Goal: Information Seeking & Learning: Learn about a topic

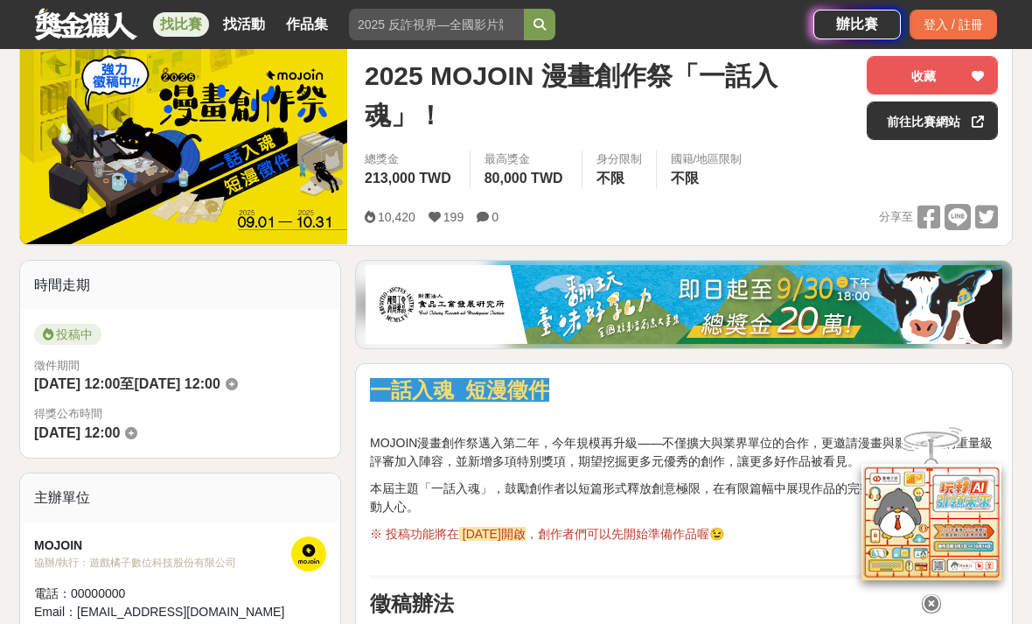
click at [902, 129] on link "前往比賽網站" at bounding box center [932, 120] width 131 height 38
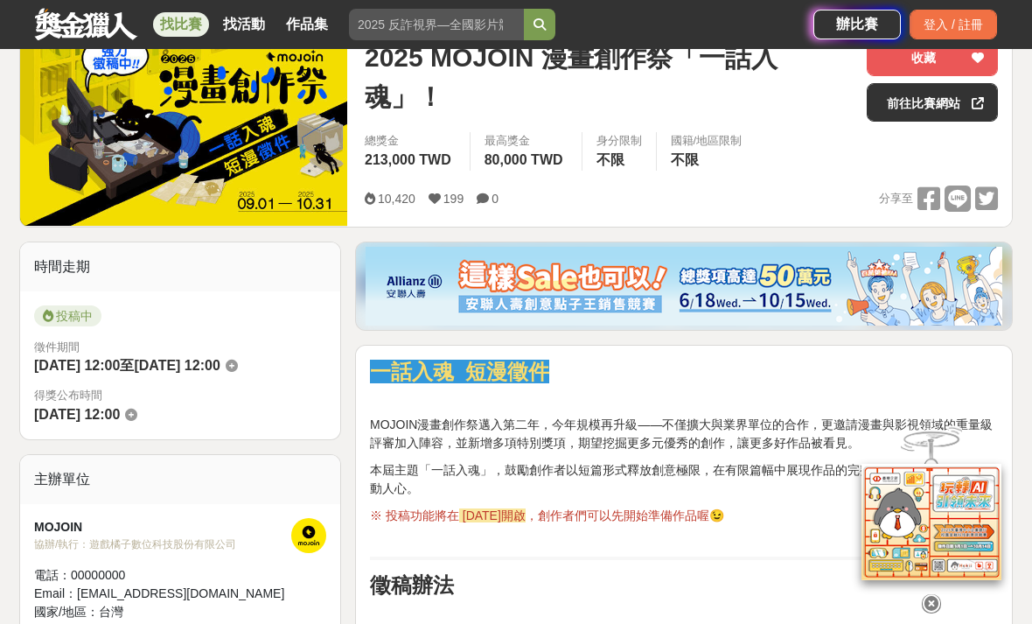
scroll to position [243, 0]
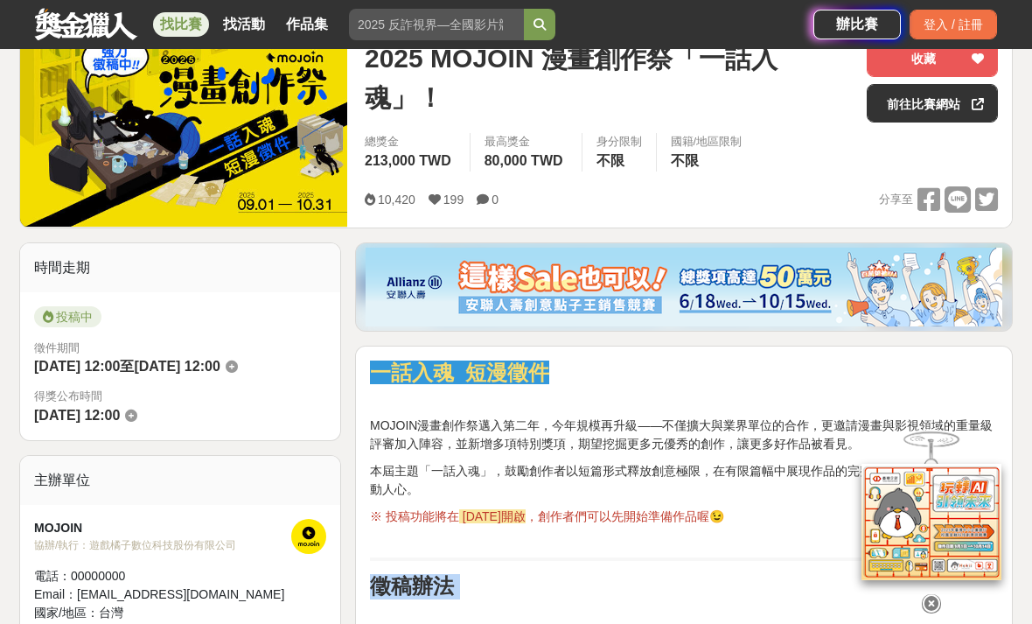
click at [398, 520] on span "※ 投稿功能將在" at bounding box center [414, 516] width 89 height 14
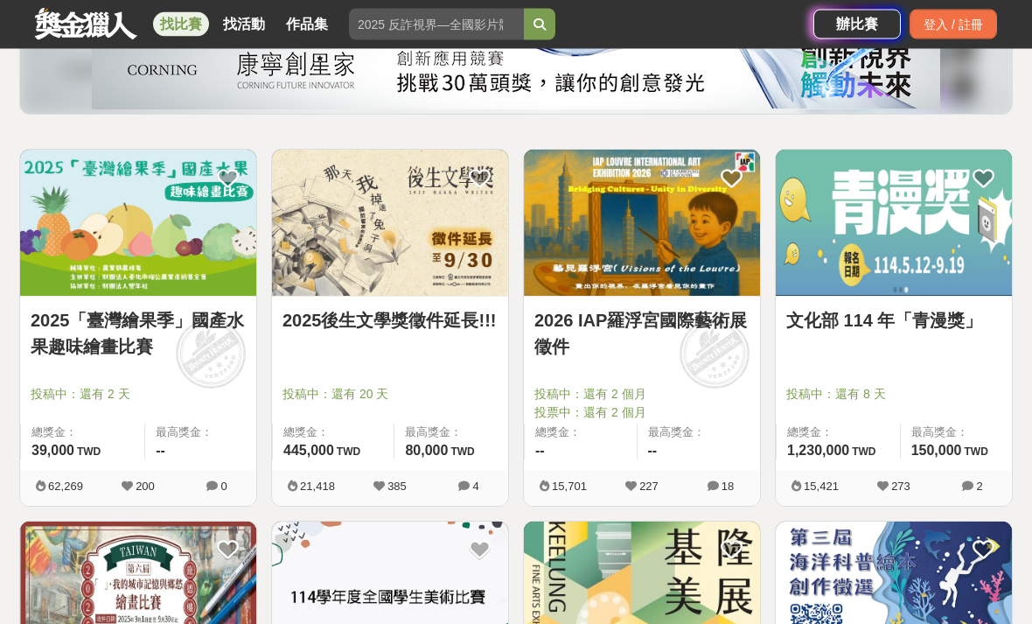
scroll to position [233, 0]
click at [309, 235] on img at bounding box center [390, 223] width 236 height 146
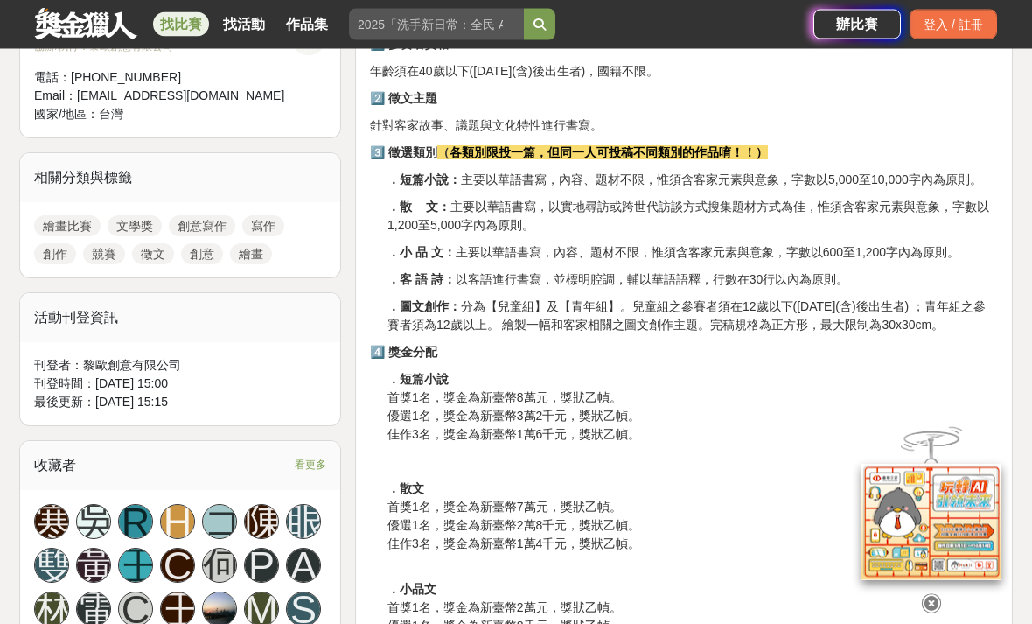
scroll to position [686, 0]
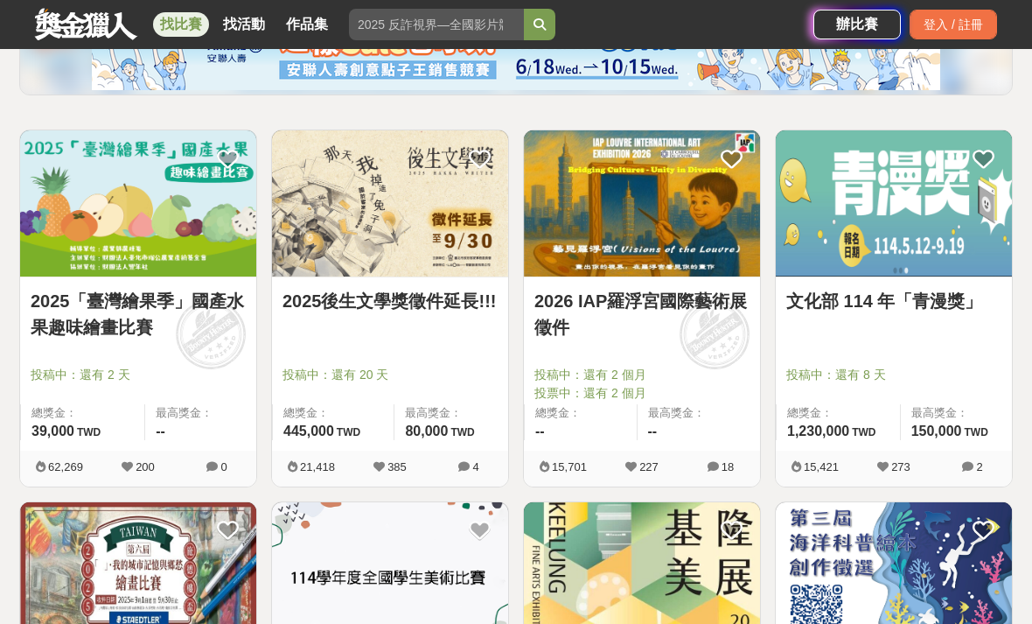
scroll to position [252, 0]
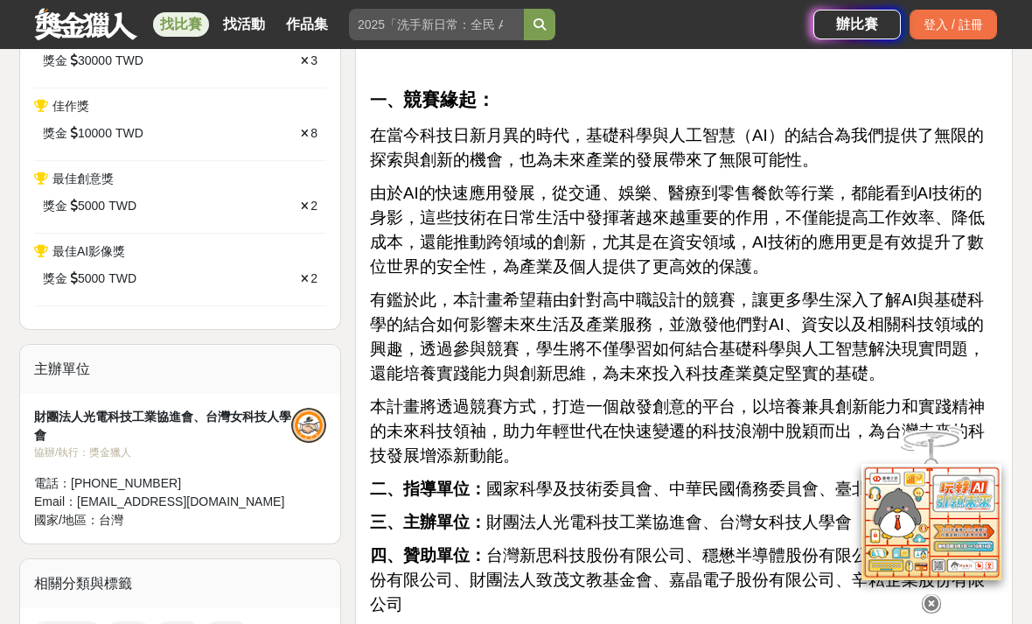
scroll to position [939, 0]
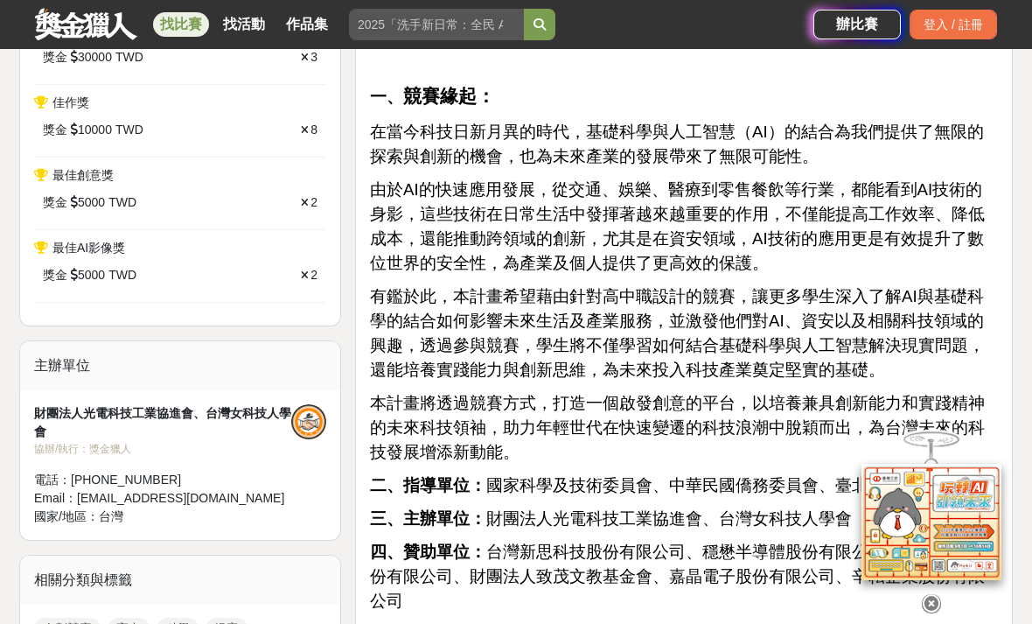
click at [922, 613] on icon at bounding box center [931, 603] width 19 height 19
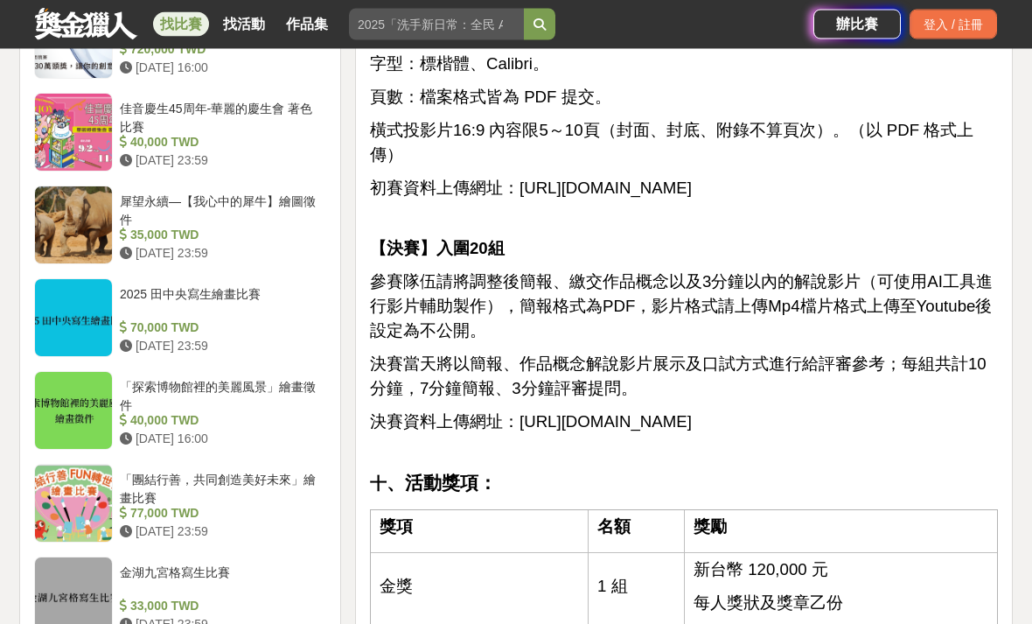
scroll to position [2282, 0]
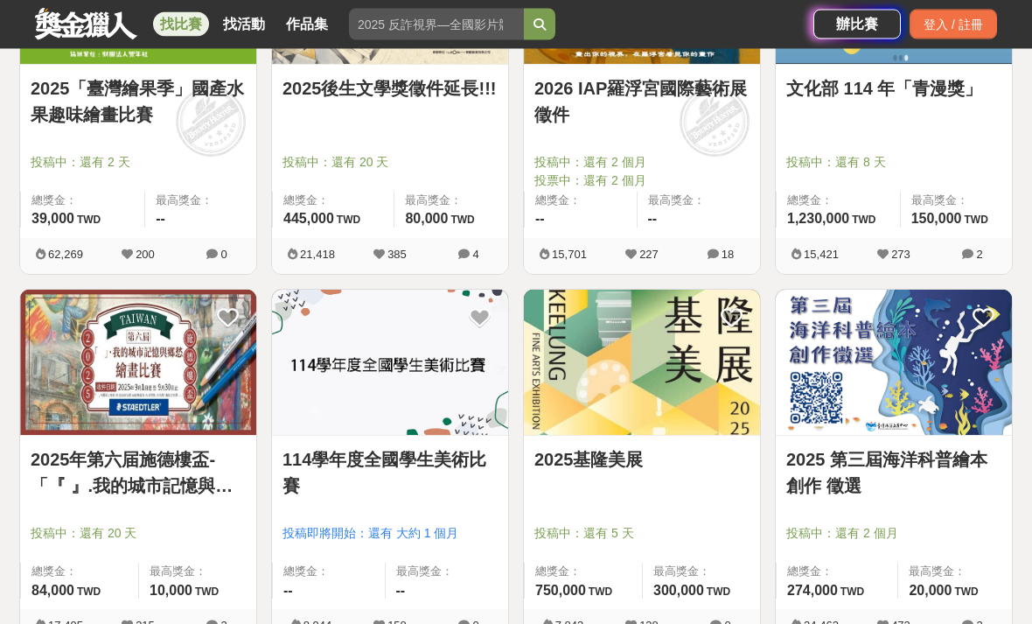
scroll to position [465, 0]
click at [72, 424] on img at bounding box center [138, 362] width 236 height 146
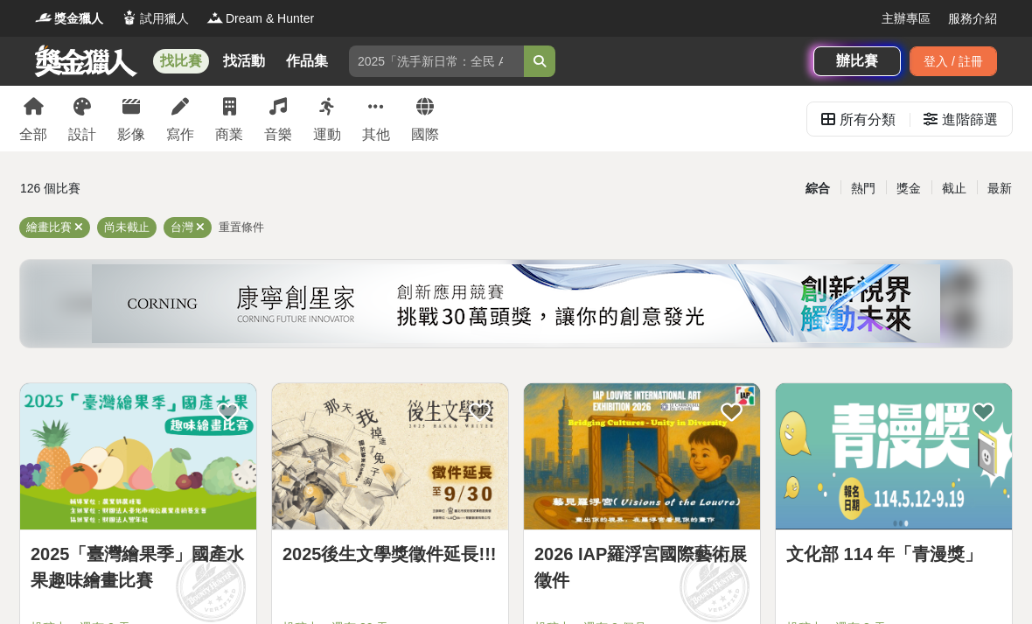
click at [954, 119] on div "進階篩選" at bounding box center [970, 119] width 56 height 35
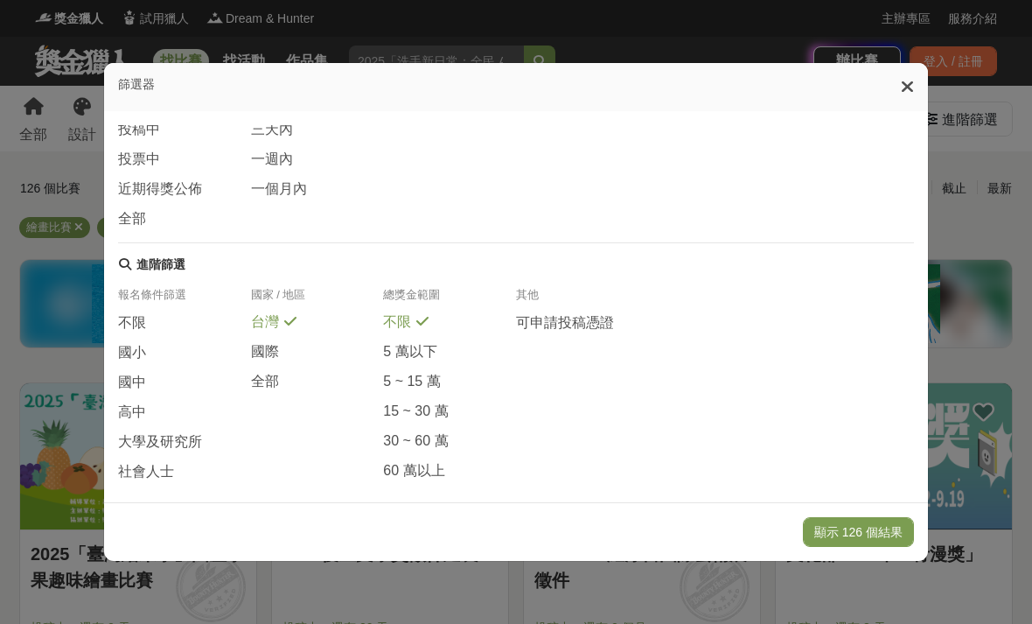
scroll to position [282, 0]
click at [152, 305] on div "報名條件篩選" at bounding box center [184, 301] width 133 height 26
click at [142, 316] on span "不限" at bounding box center [132, 324] width 28 height 18
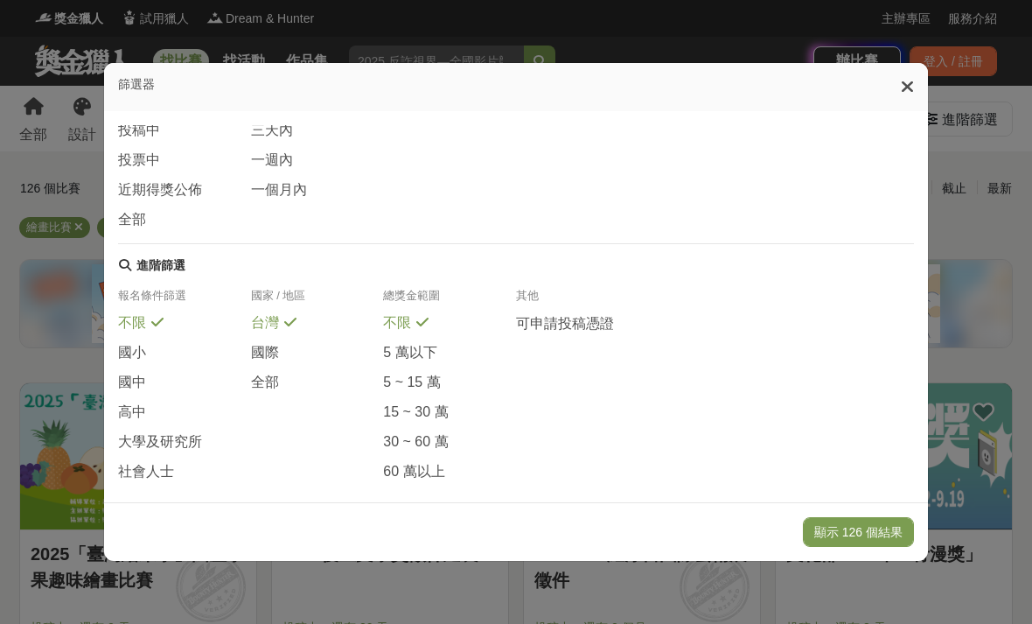
click at [826, 547] on button "顯示 126 個結果" at bounding box center [858, 532] width 111 height 30
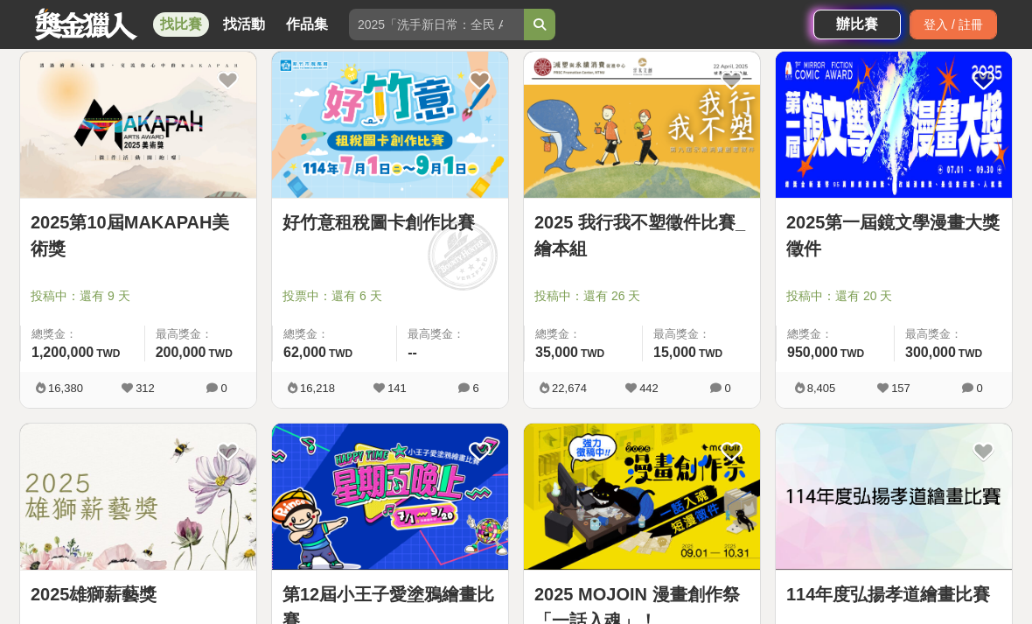
click at [841, 238] on link "2025第一屆鏡文學漫畫大獎徵件" at bounding box center [893, 235] width 215 height 52
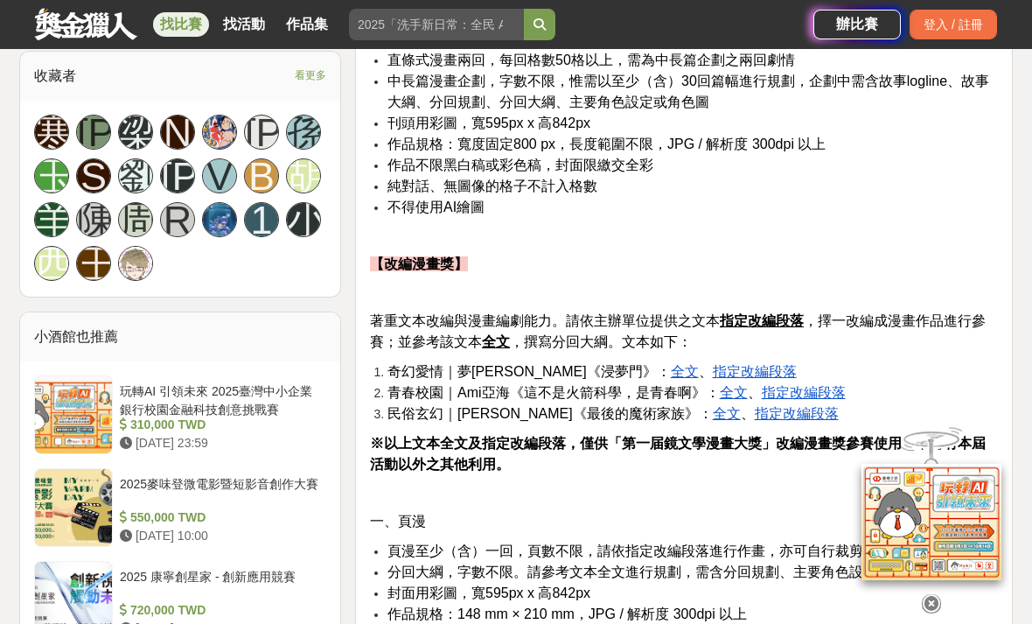
scroll to position [1170, 0]
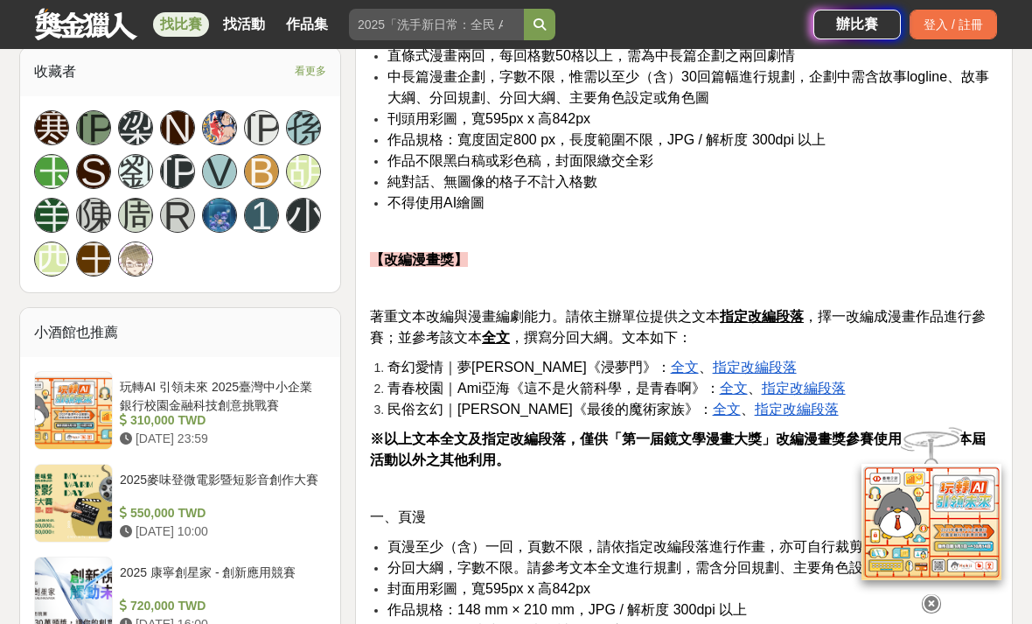
click at [713, 363] on u "指定改編段落" at bounding box center [755, 366] width 84 height 15
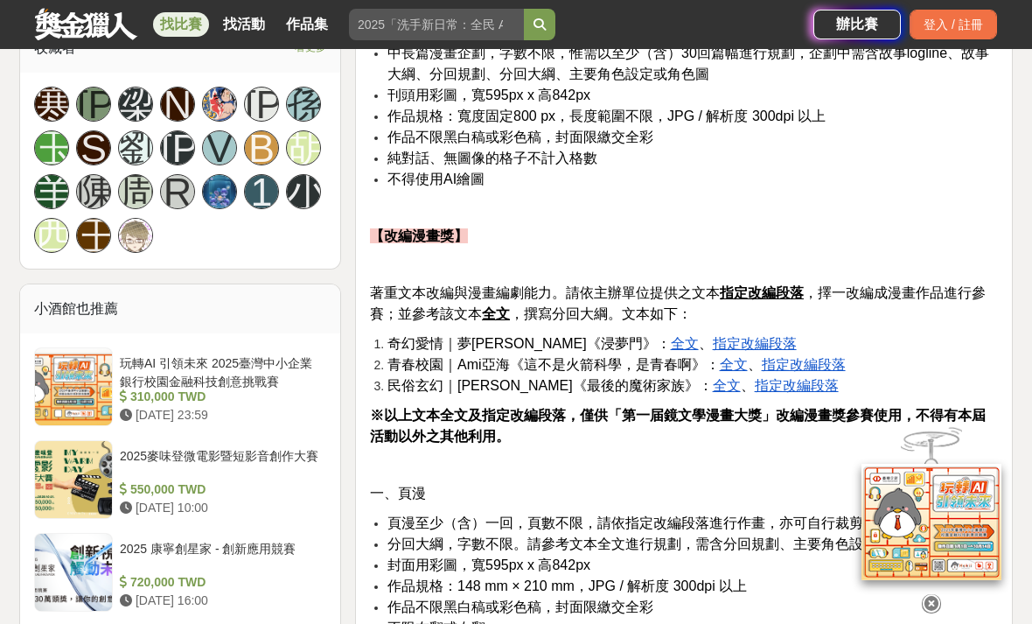
scroll to position [1191, 0]
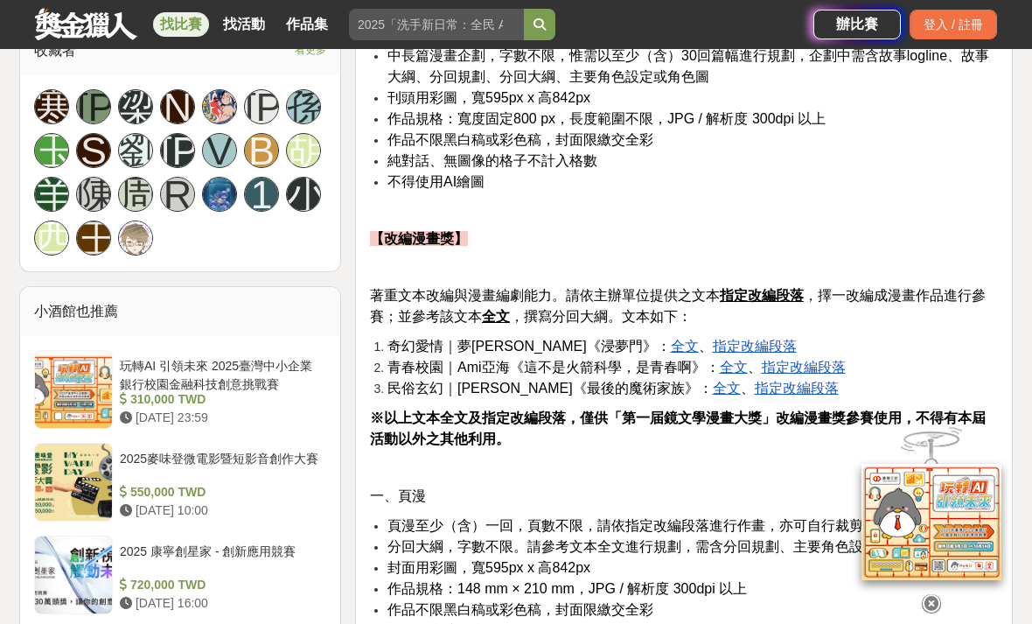
click at [912, 615] on div at bounding box center [931, 600] width 175 height 30
click at [926, 613] on icon at bounding box center [931, 603] width 19 height 19
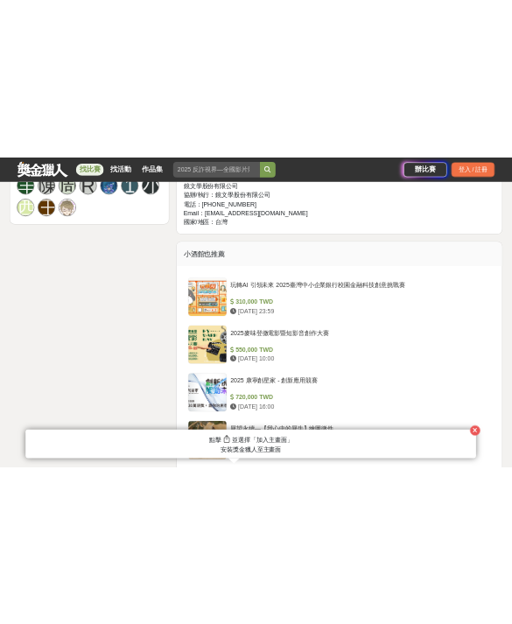
scroll to position [1268, 0]
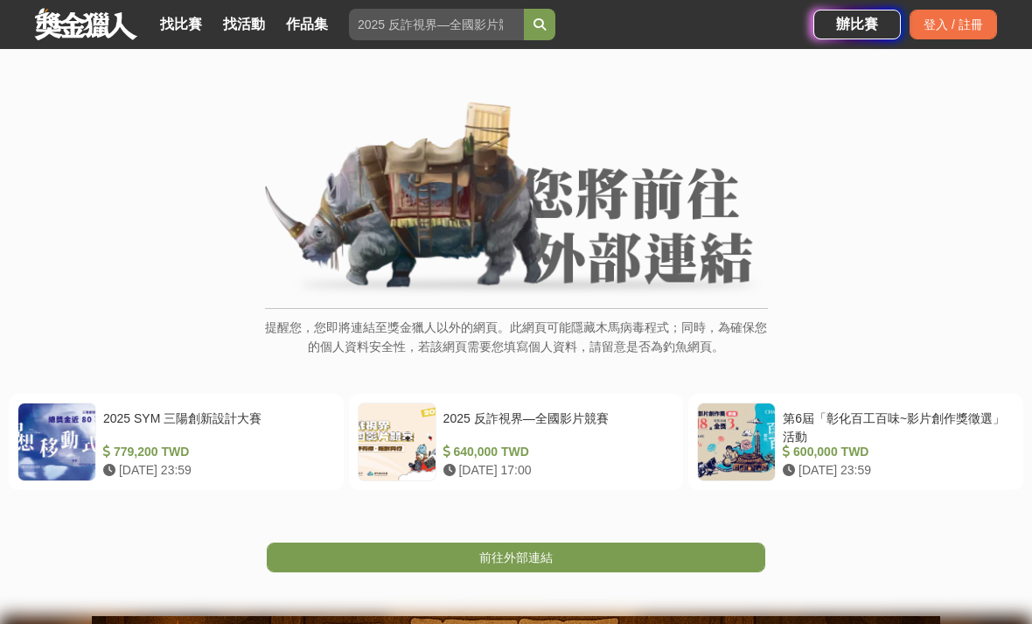
scroll to position [58, 0]
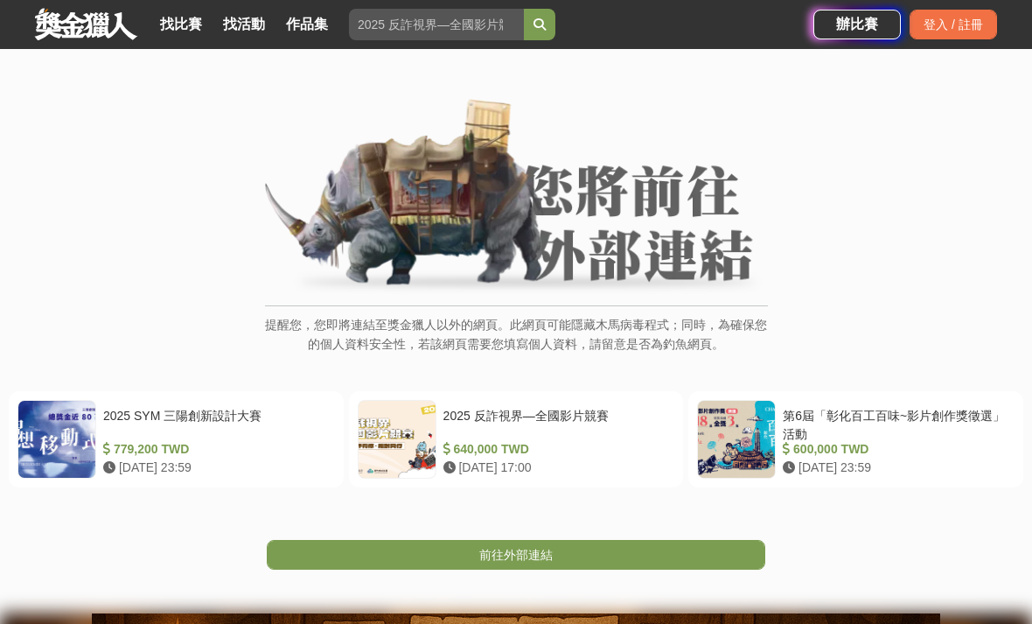
click at [385, 558] on link "前往外部連結" at bounding box center [516, 555] width 498 height 30
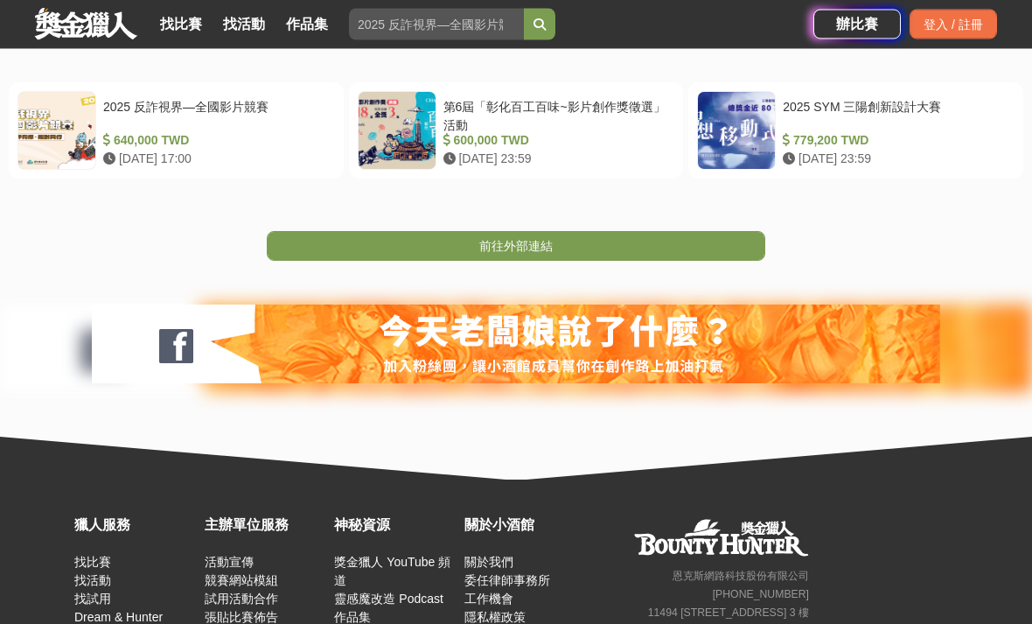
click at [417, 248] on link "前往外部連結" at bounding box center [516, 247] width 498 height 30
